Goal: Find specific page/section: Find specific page/section

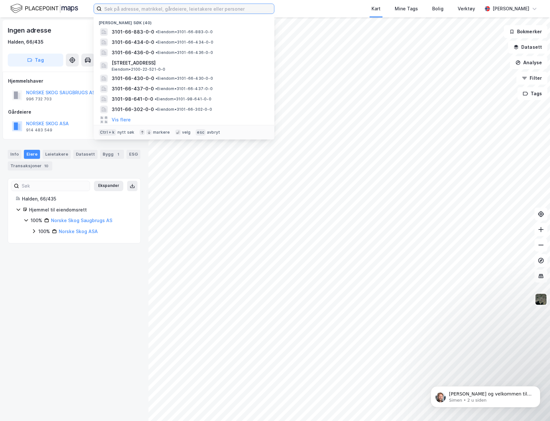
click at [152, 8] on input at bounding box center [188, 9] width 172 height 10
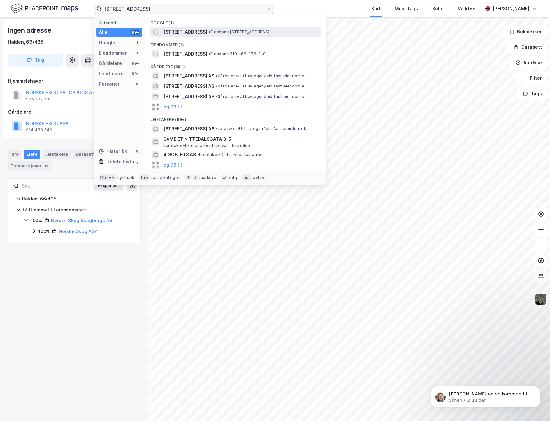
type input "[STREET_ADDRESS]"
click at [181, 31] on span "[STREET_ADDRESS]" at bounding box center [185, 32] width 44 height 8
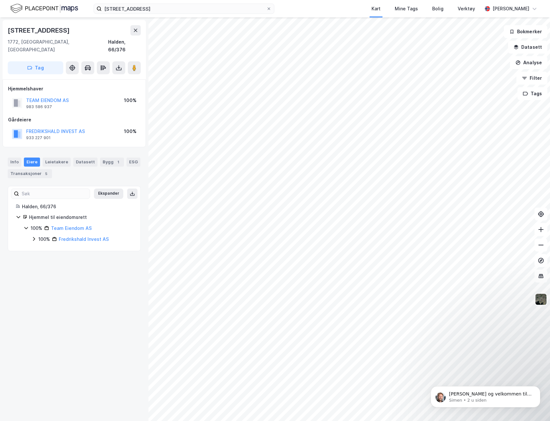
click at [74, 313] on div "Tistedalsgata 4 1772, [GEOGRAPHIC_DATA], Østfold Halden, 66/376 Tag Hjemmelshav…" at bounding box center [275, 218] width 550 height 403
